Goal: Information Seeking & Learning: Learn about a topic

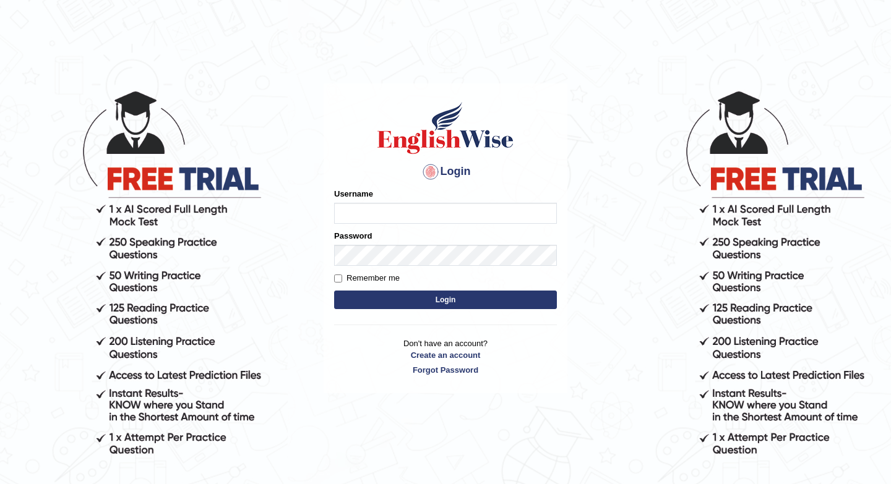
type input "DanielaC"
click at [403, 299] on button "Login" at bounding box center [445, 300] width 223 height 19
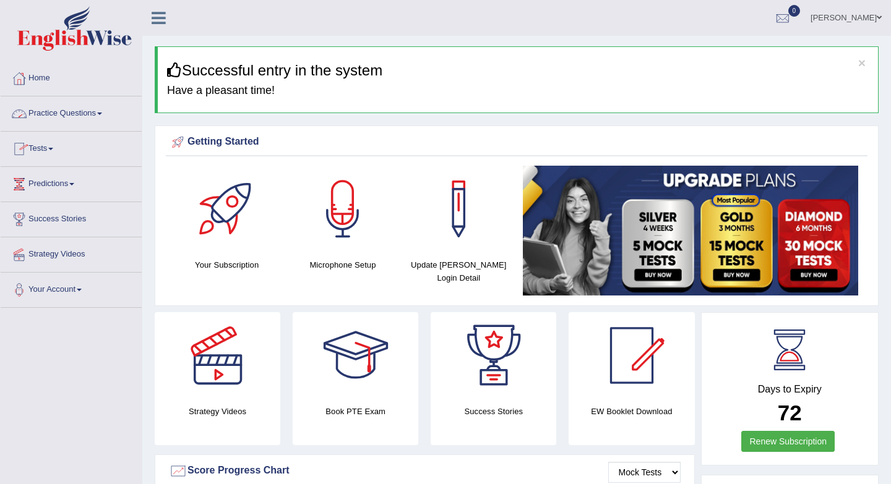
click at [87, 107] on link "Practice Questions" at bounding box center [71, 111] width 141 height 31
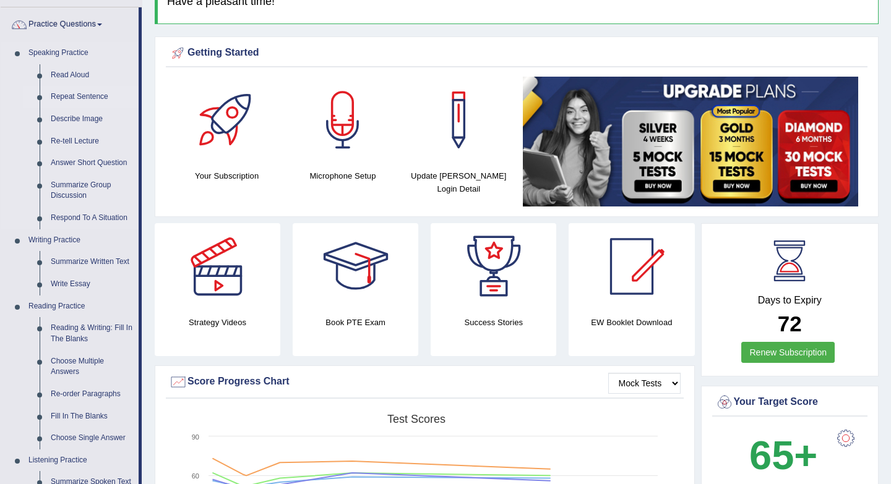
scroll to position [92, 0]
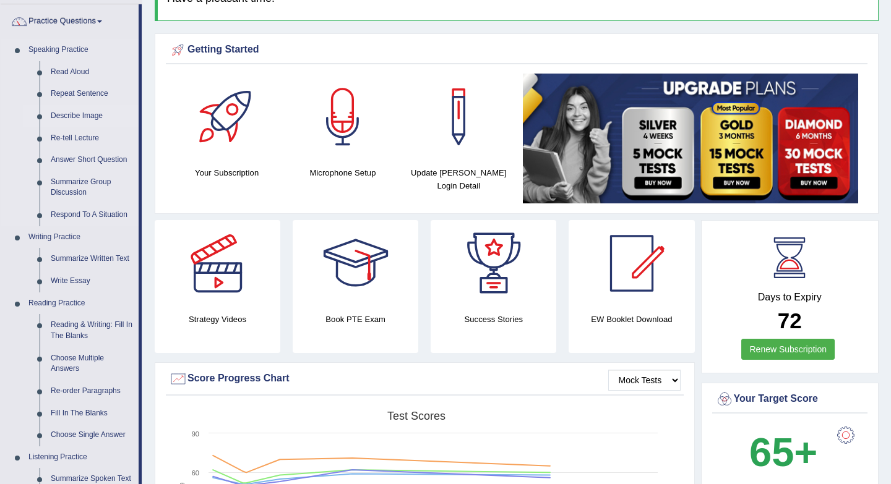
click at [101, 116] on link "Describe Image" at bounding box center [91, 116] width 93 height 22
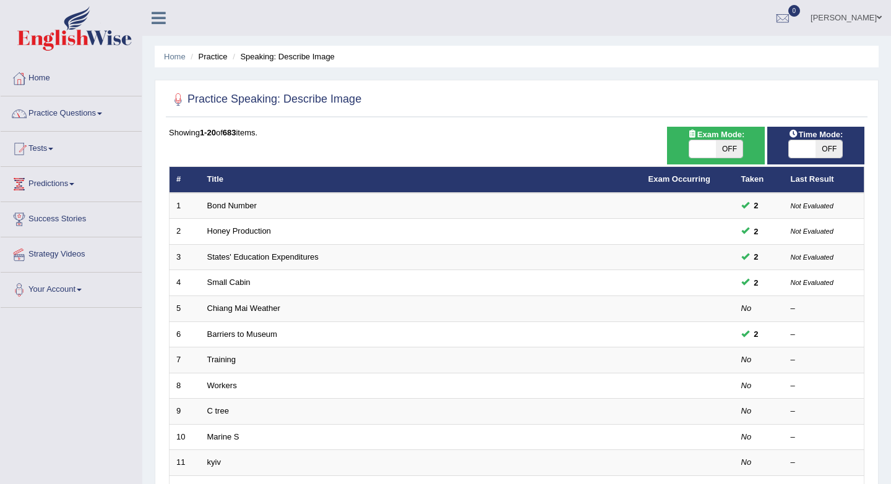
click at [729, 152] on span "OFF" at bounding box center [729, 148] width 27 height 17
checkbox input "true"
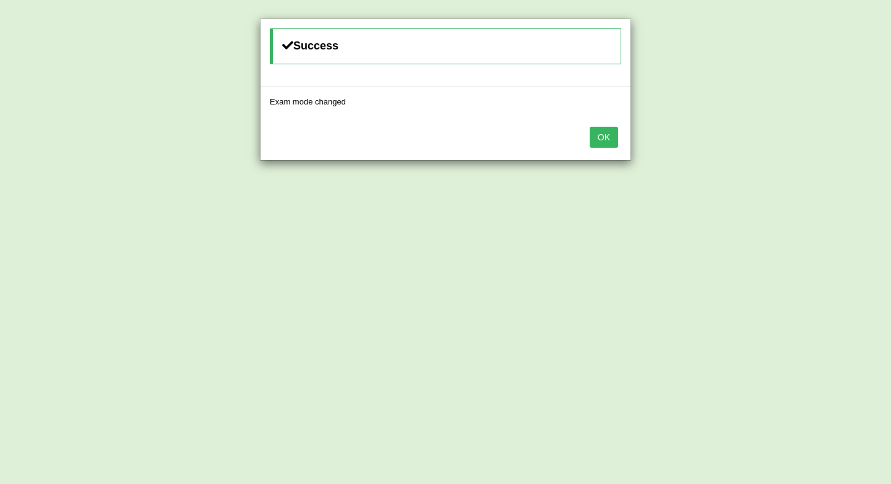
click at [613, 137] on button "OK" at bounding box center [603, 137] width 28 height 21
click at [614, 132] on button "OK" at bounding box center [603, 137] width 28 height 21
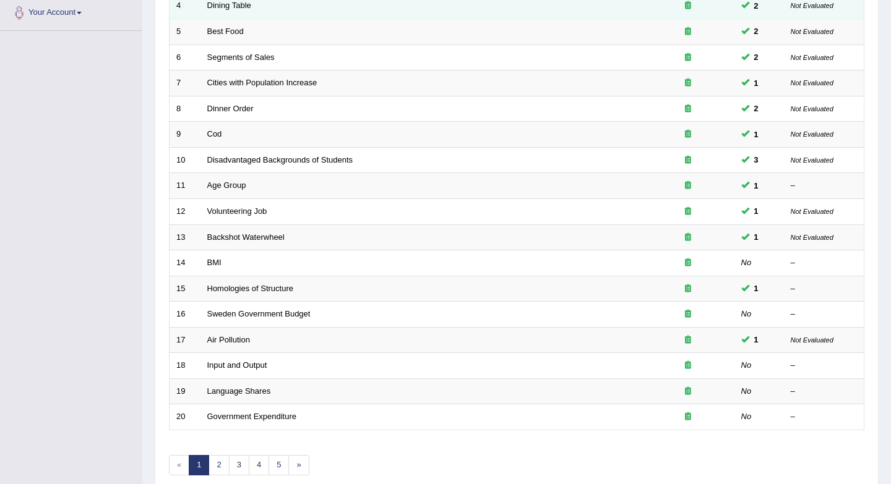
scroll to position [280, 0]
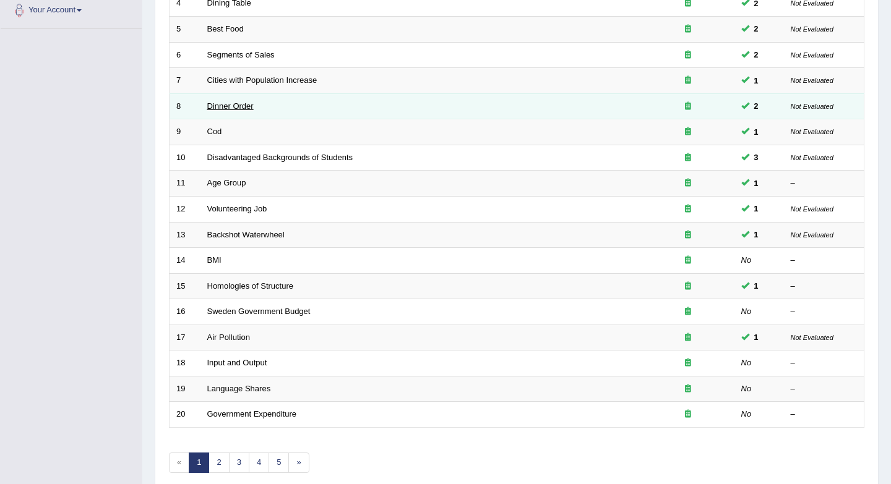
click at [228, 105] on link "Dinner Order" at bounding box center [230, 105] width 46 height 9
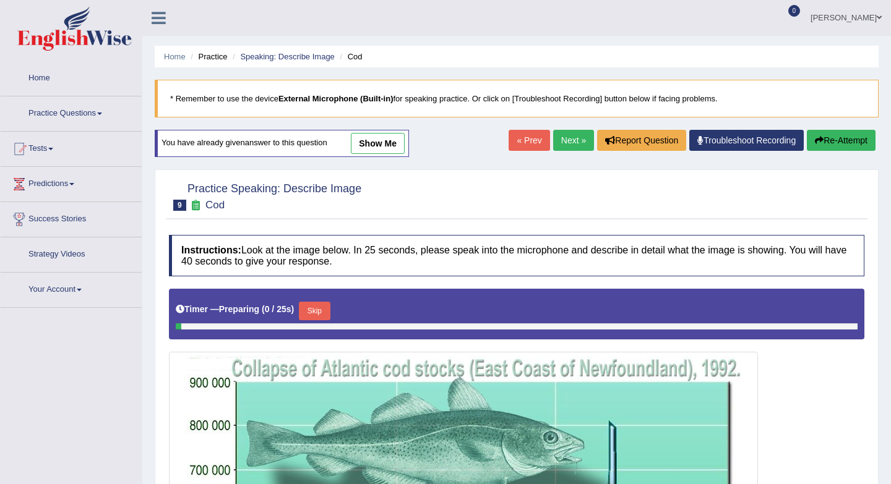
click at [567, 138] on link "Next »" at bounding box center [573, 140] width 41 height 21
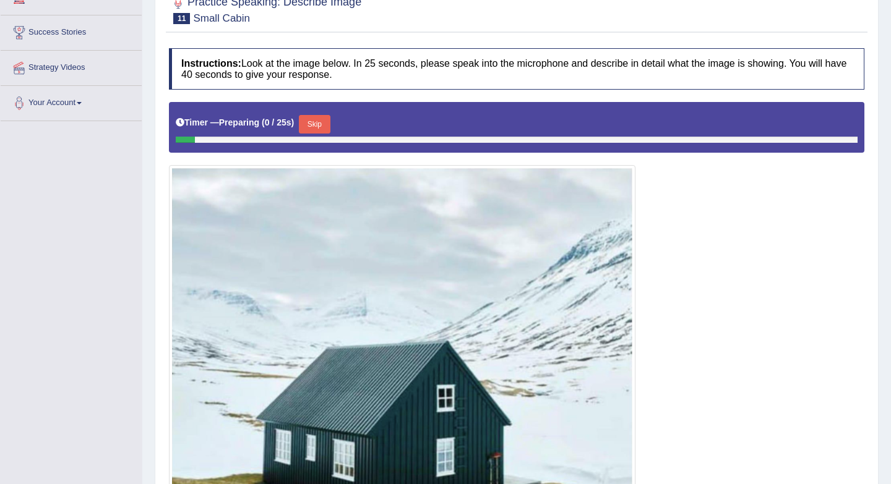
scroll to position [93, 0]
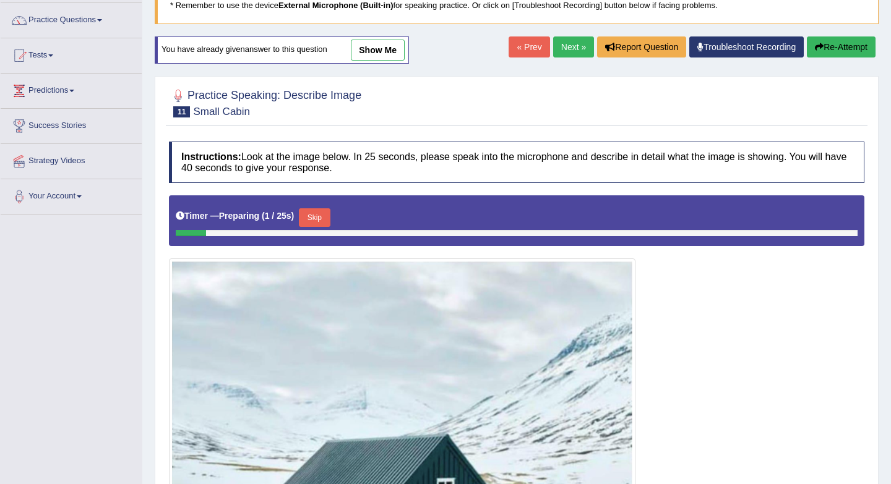
click at [559, 51] on link "Next »" at bounding box center [573, 46] width 41 height 21
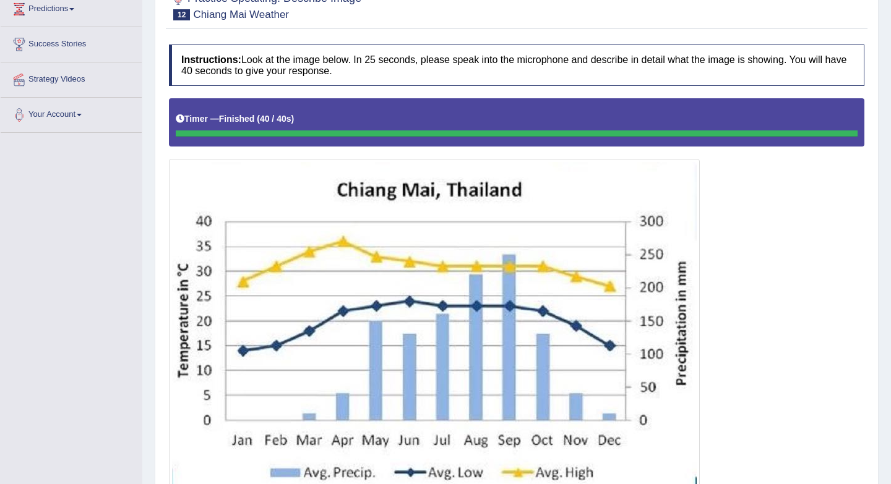
scroll to position [137, 0]
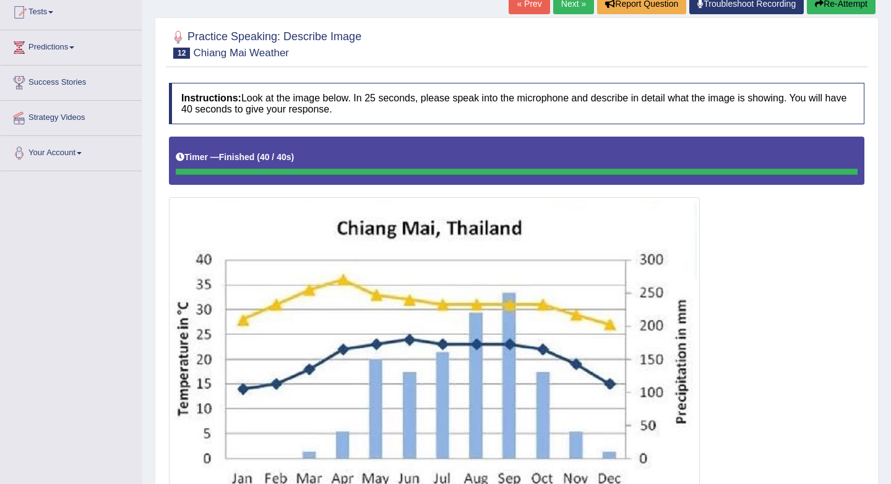
click at [569, 9] on link "Next »" at bounding box center [573, 3] width 41 height 21
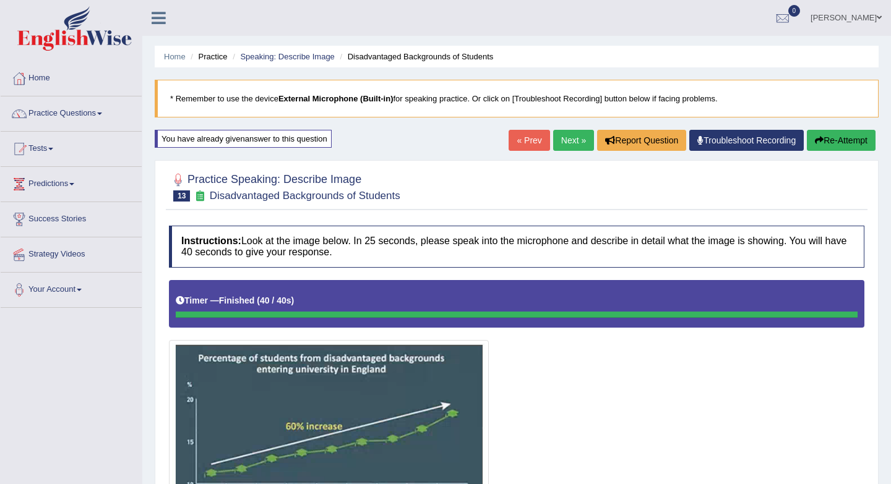
click at [568, 139] on link "Next »" at bounding box center [573, 140] width 41 height 21
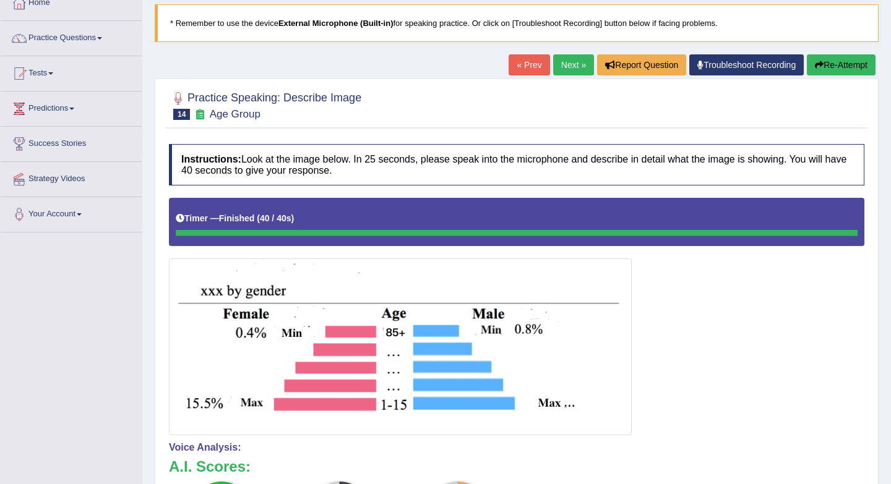
scroll to position [76, 0]
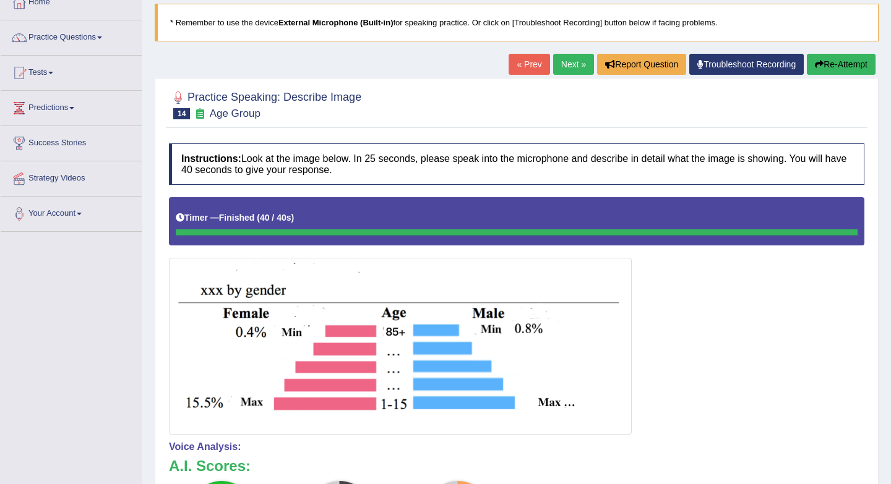
click at [562, 66] on link "Next »" at bounding box center [573, 64] width 41 height 21
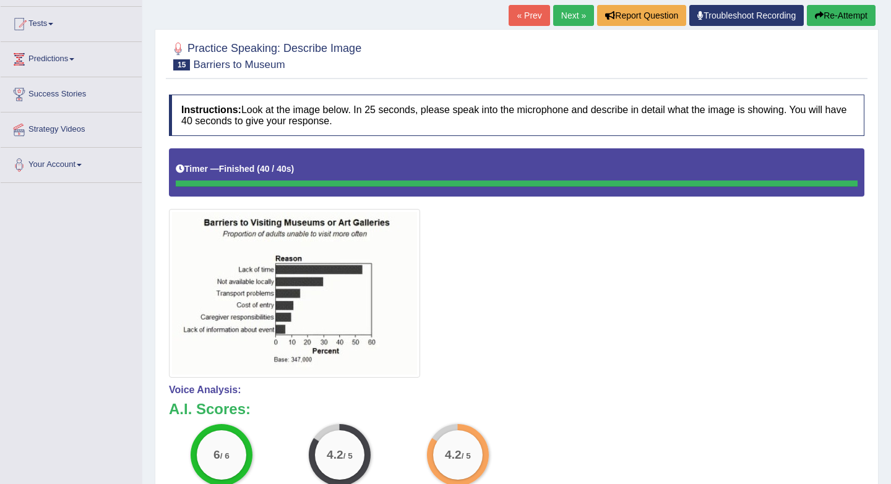
scroll to position [127, 0]
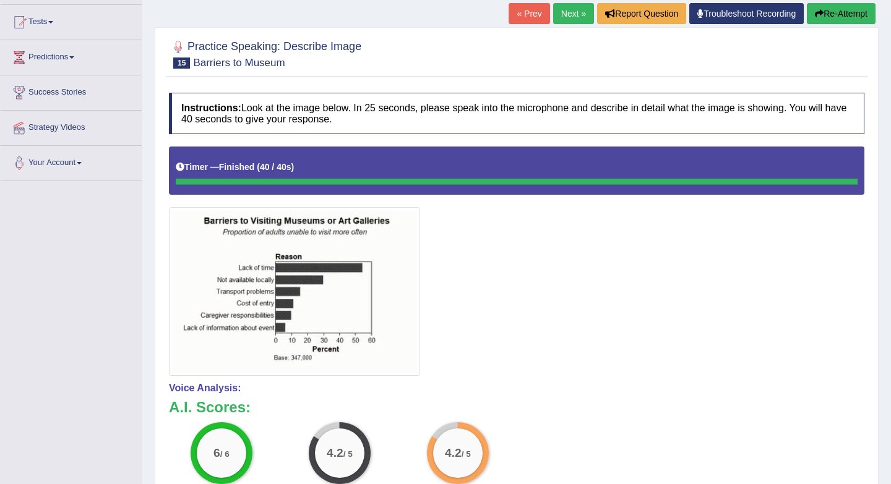
click at [565, 16] on link "Next »" at bounding box center [573, 13] width 41 height 21
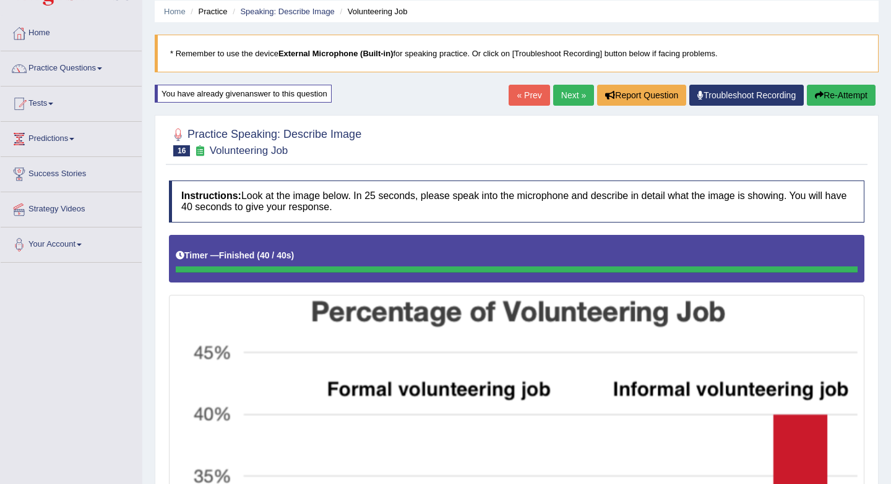
scroll to position [25, 0]
